Goal: Task Accomplishment & Management: Manage account settings

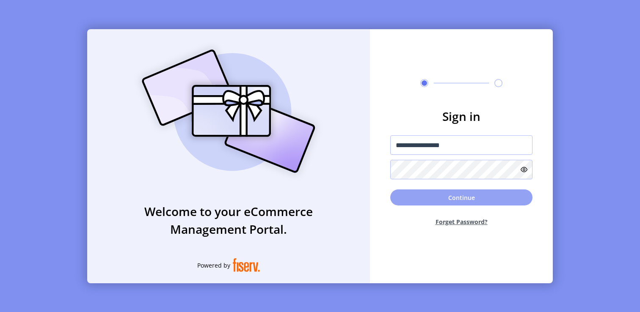
click at [448, 196] on button "Continue" at bounding box center [461, 198] width 142 height 16
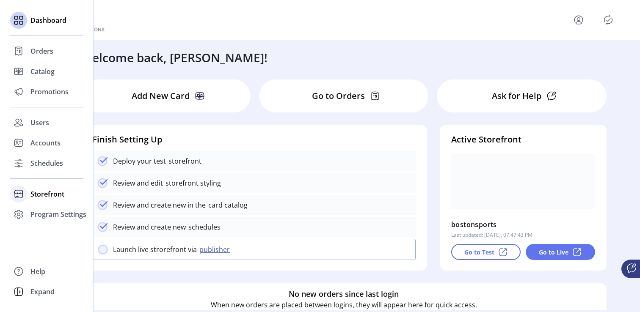
click at [18, 193] on icon at bounding box center [18, 192] width 9 height 4
click at [40, 214] on span "Configuration" at bounding box center [52, 211] width 44 height 10
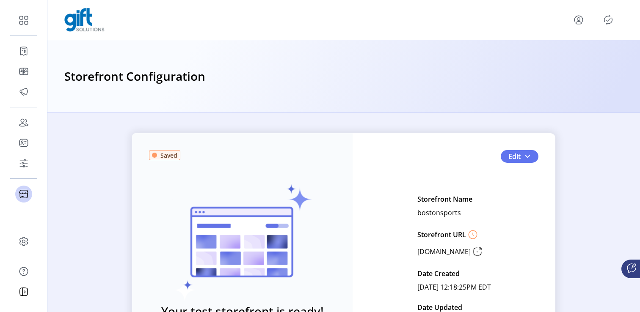
scroll to position [4, 0]
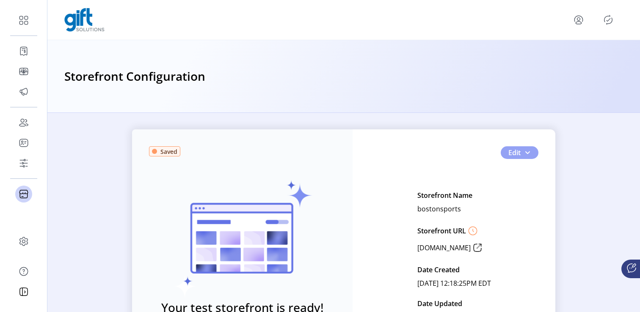
click at [526, 157] on button "Edit" at bounding box center [520, 152] width 38 height 13
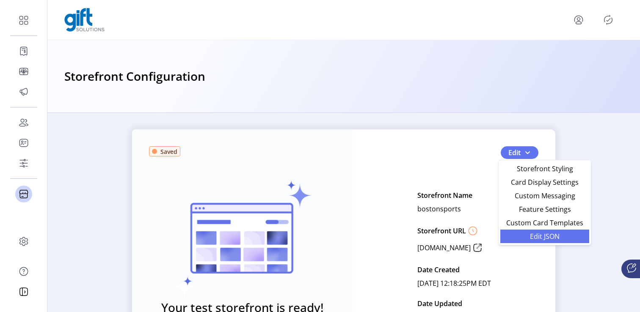
click at [529, 237] on span "Edit JSON" at bounding box center [545, 236] width 79 height 7
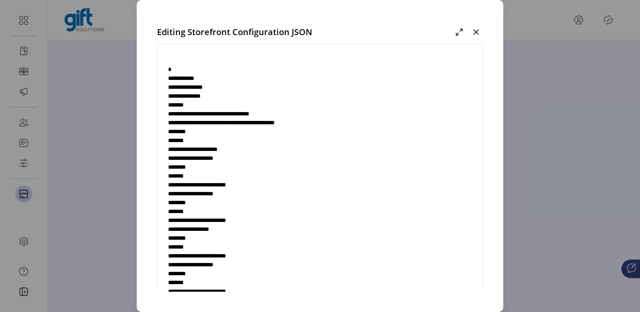
click at [334, 135] on textarea at bounding box center [320, 180] width 325 height 250
click at [281, 274] on textarea at bounding box center [320, 180] width 325 height 250
paste textarea "**********"
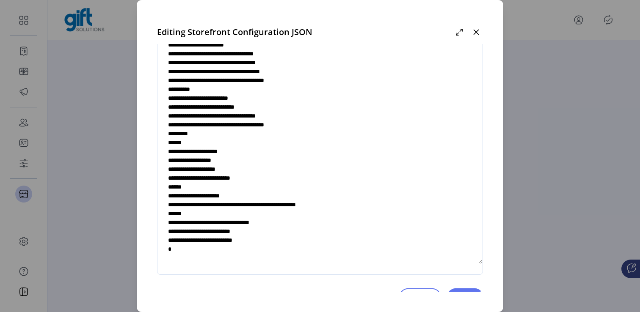
scroll to position [53, 0]
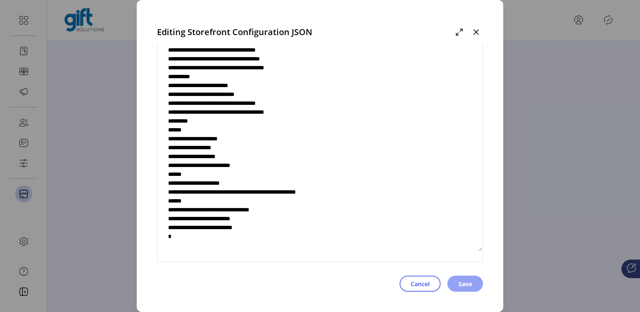
type textarea "**********"
click at [462, 285] on span "Save" at bounding box center [466, 284] width 14 height 9
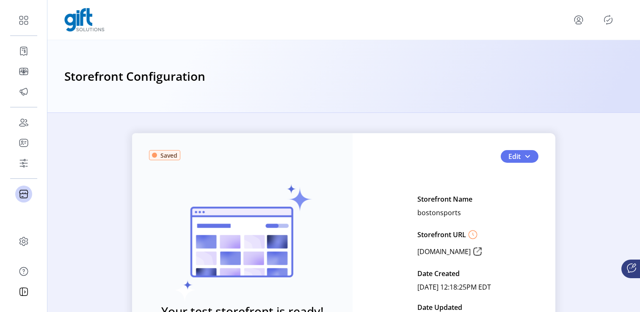
click at [604, 18] on icon "Publisher Panel" at bounding box center [609, 20] width 14 height 14
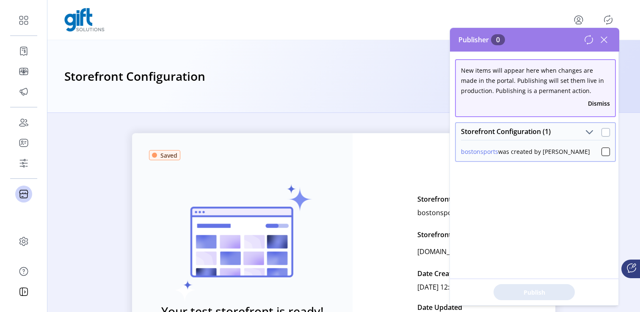
click at [602, 135] on div at bounding box center [606, 132] width 8 height 8
click at [518, 300] on button "Publish 1 Items" at bounding box center [534, 293] width 81 height 16
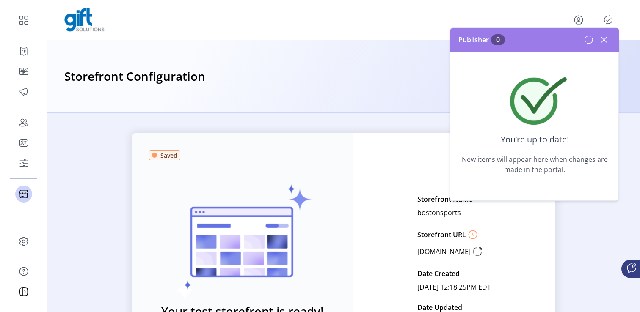
click at [536, 3] on div at bounding box center [343, 20] width 593 height 40
click at [602, 37] on icon at bounding box center [604, 40] width 14 height 14
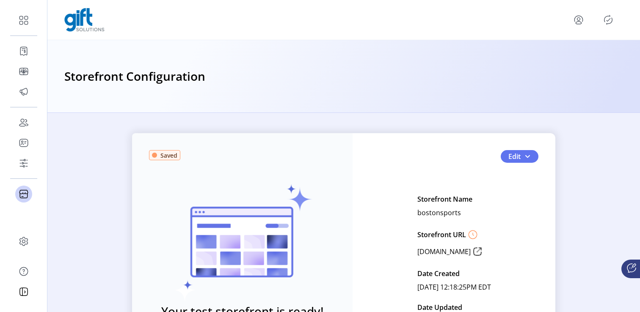
click at [576, 25] on icon "menu" at bounding box center [579, 20] width 14 height 14
click at [550, 58] on link "Sign Out" at bounding box center [548, 54] width 74 height 14
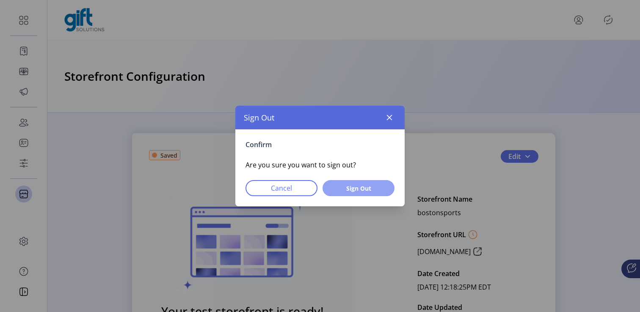
click at [359, 184] on span "Sign Out" at bounding box center [359, 188] width 50 height 9
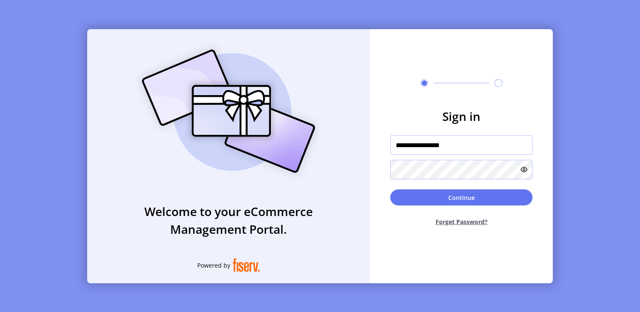
click at [436, 150] on input "**********" at bounding box center [461, 144] width 142 height 19
drag, startPoint x: 413, startPoint y: 145, endPoint x: 495, endPoint y: 149, distance: 81.8
click at [495, 149] on input "**********" at bounding box center [461, 144] width 142 height 19
type input "**********"
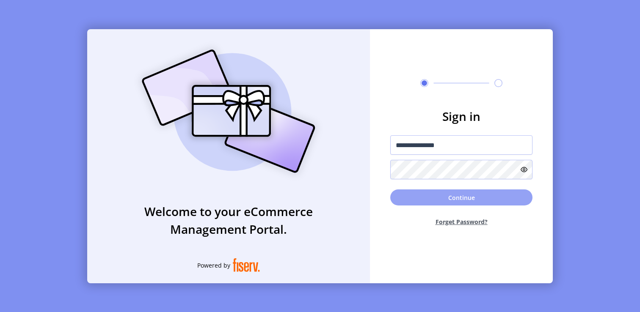
click at [462, 197] on button "Continue" at bounding box center [461, 198] width 142 height 16
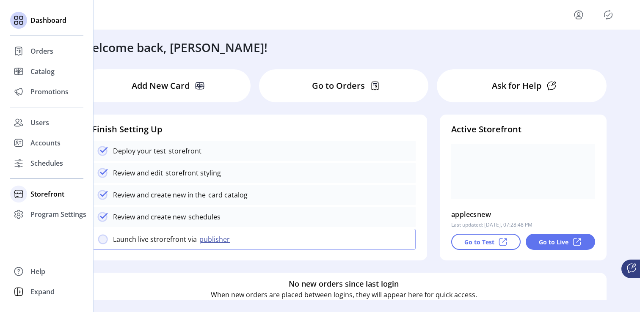
click at [44, 193] on span "Storefront" at bounding box center [47, 194] width 34 height 10
click at [44, 207] on span "Configuration" at bounding box center [52, 211] width 44 height 10
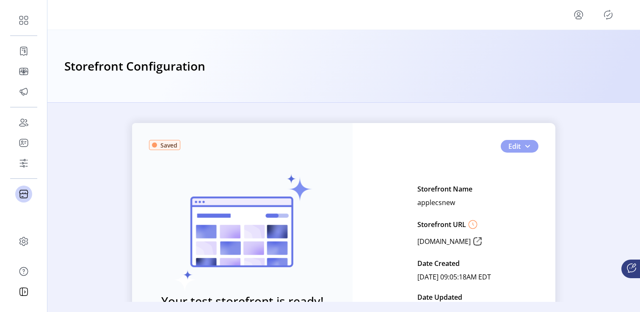
click at [528, 146] on span "button" at bounding box center [527, 146] width 7 height 7
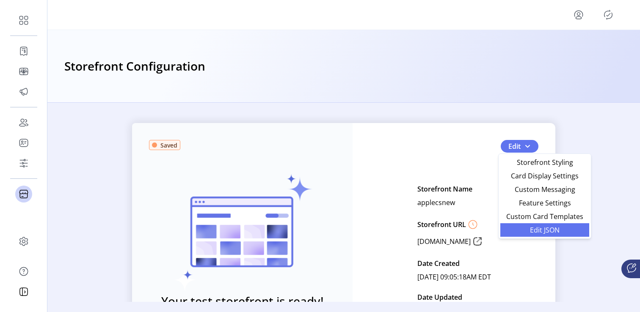
click at [528, 226] on link "Edit JSON" at bounding box center [544, 231] width 89 height 14
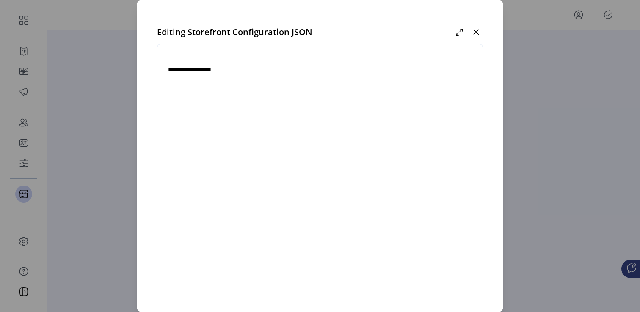
type textarea "**********"
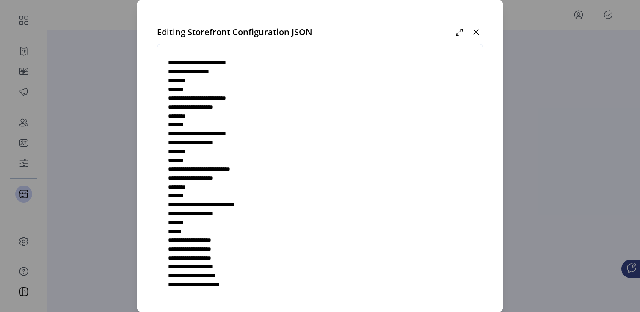
scroll to position [82, 0]
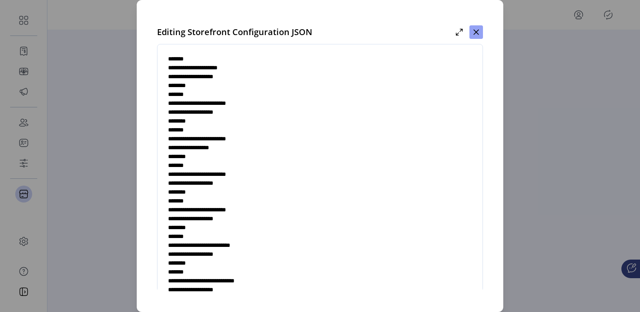
click at [480, 31] on icon "button" at bounding box center [476, 32] width 7 height 7
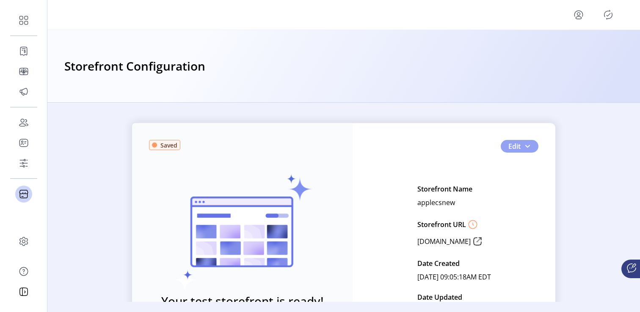
click at [532, 146] on button "Edit" at bounding box center [520, 146] width 38 height 13
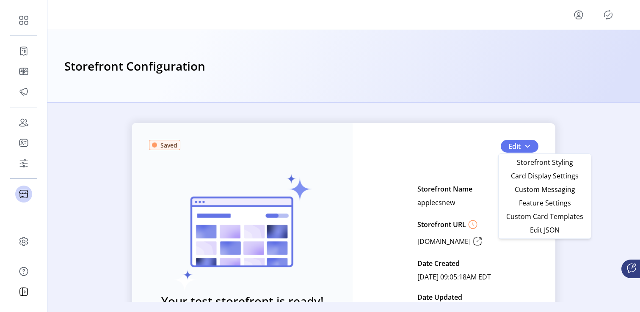
click at [560, 69] on div "Storefront Configuration" at bounding box center [343, 66] width 559 height 19
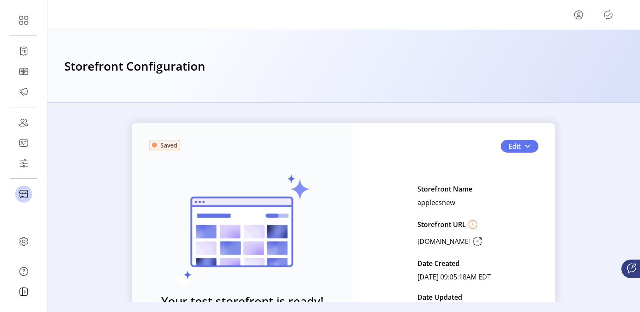
click at [608, 15] on icon "Publisher Panel" at bounding box center [609, 15] width 4 height 3
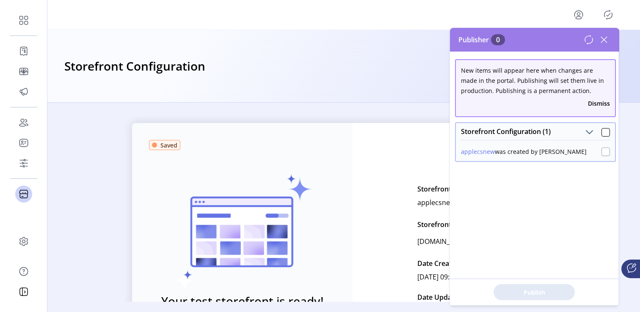
click at [602, 149] on div at bounding box center [606, 152] width 8 height 8
click at [540, 296] on span "Publish 1 Items" at bounding box center [534, 292] width 59 height 9
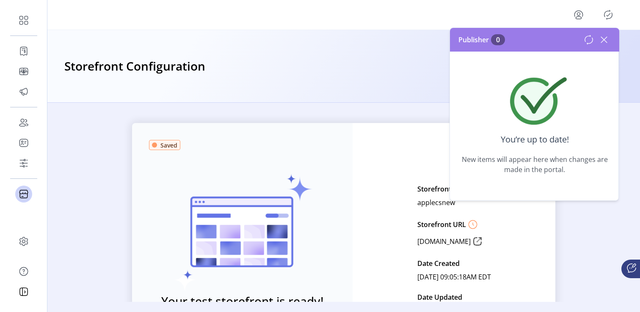
click at [605, 39] on icon at bounding box center [604, 40] width 14 height 14
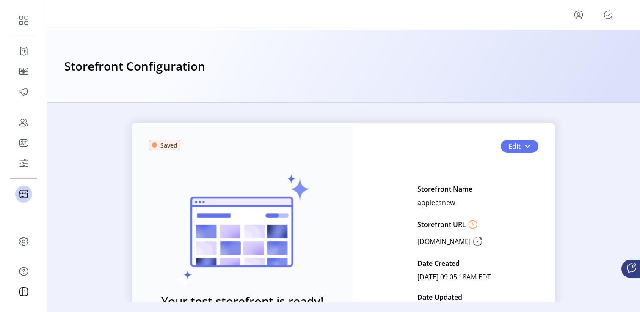
click at [572, 14] on icon "menu" at bounding box center [579, 15] width 14 height 14
click at [546, 47] on span "Sign Out" at bounding box center [549, 48] width 64 height 7
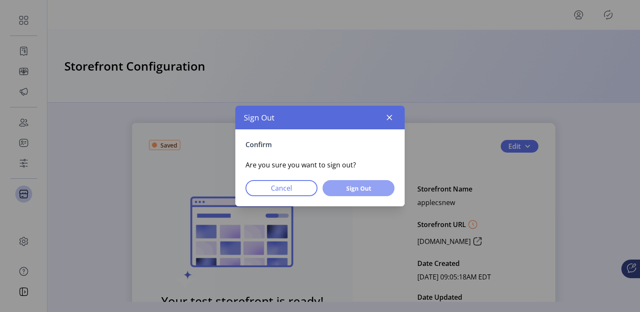
click at [367, 190] on span "Sign Out" at bounding box center [359, 188] width 50 height 9
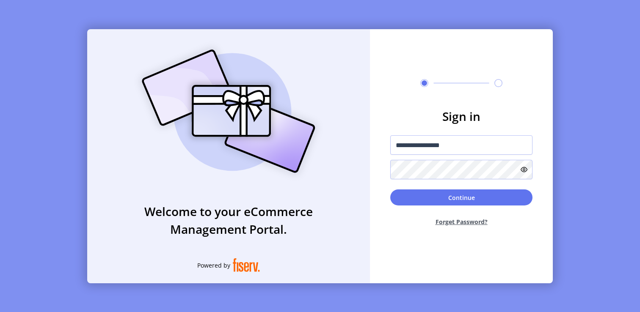
drag, startPoint x: 412, startPoint y: 147, endPoint x: 500, endPoint y: 155, distance: 88.4
click at [500, 155] on div "**********" at bounding box center [461, 157] width 142 height 44
click at [415, 146] on input "********" at bounding box center [461, 144] width 142 height 19
type input "**********"
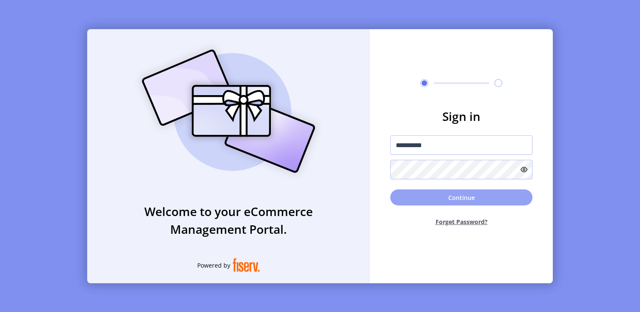
click at [433, 195] on button "Continue" at bounding box center [461, 198] width 142 height 16
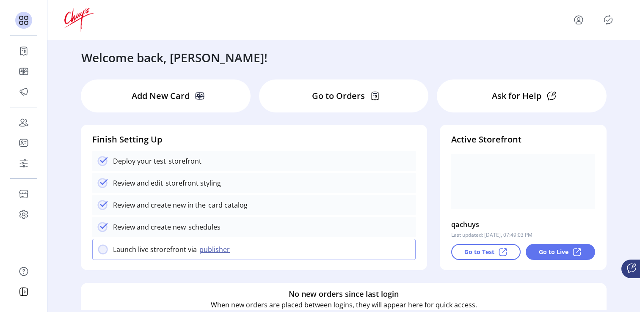
click at [609, 19] on icon "Publisher Panel" at bounding box center [609, 20] width 14 height 14
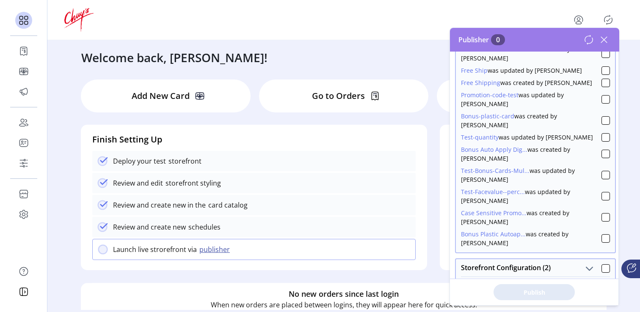
scroll to position [297, 0]
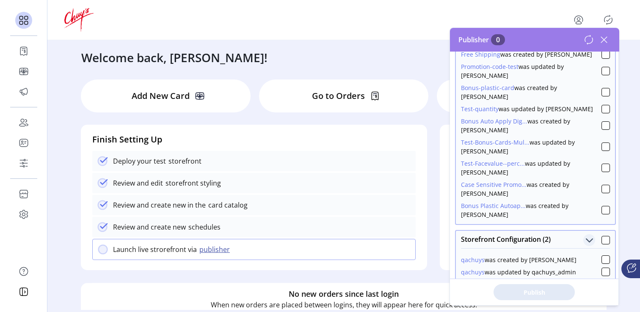
click at [586, 237] on span "Storefront Configuration (2)" at bounding box center [590, 241] width 8 height 8
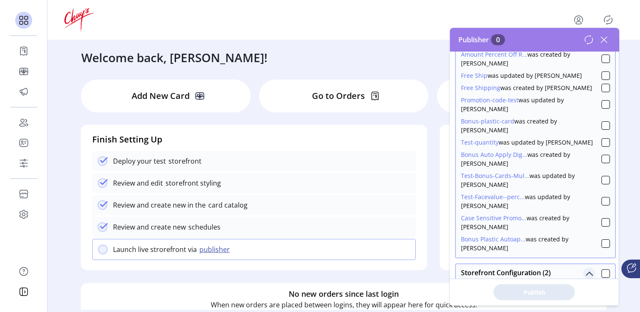
click at [586, 270] on span "Storefront Configuration (2)" at bounding box center [590, 274] width 8 height 8
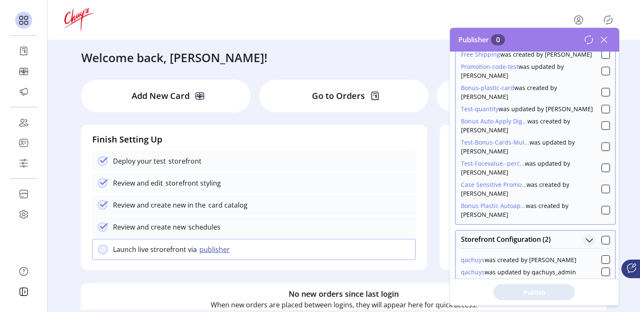
click at [387, 59] on div "Welcome back, [PERSON_NAME]!" at bounding box center [344, 53] width 542 height 26
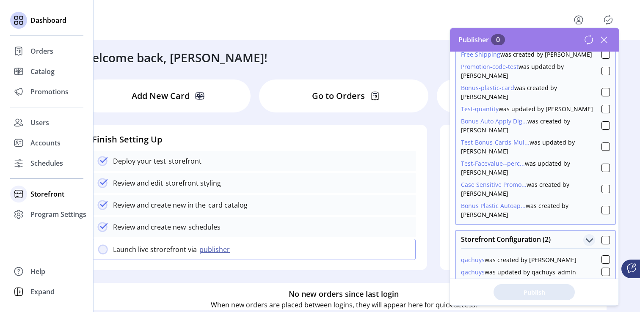
click at [31, 193] on span "Storefront" at bounding box center [47, 194] width 34 height 10
click at [43, 208] on span "Configuration" at bounding box center [52, 211] width 44 height 10
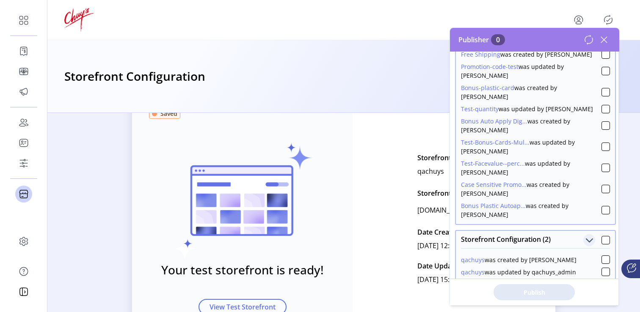
scroll to position [56, 0]
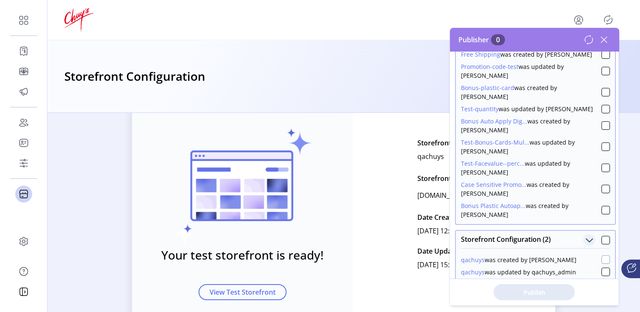
click at [602, 256] on div at bounding box center [606, 260] width 8 height 8
click at [554, 293] on span "Publish 3 Items" at bounding box center [534, 292] width 59 height 9
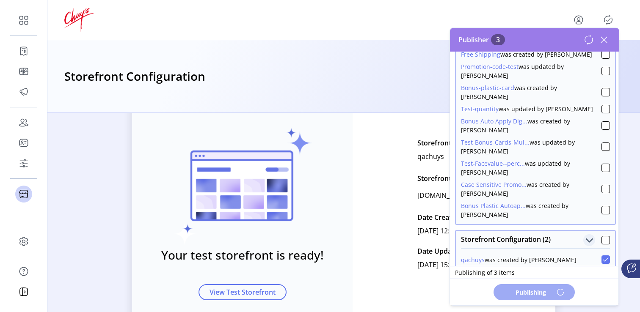
scroll to position [0, 0]
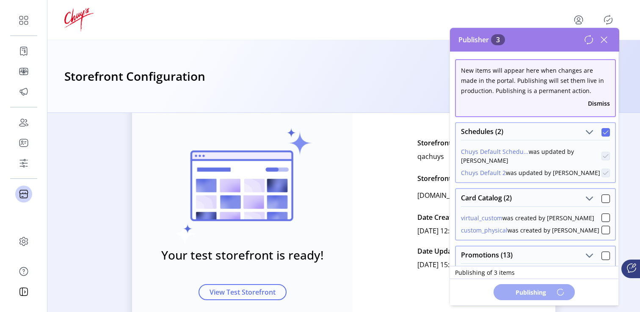
click at [605, 41] on icon at bounding box center [604, 40] width 6 height 6
